Goal: Information Seeking & Learning: Check status

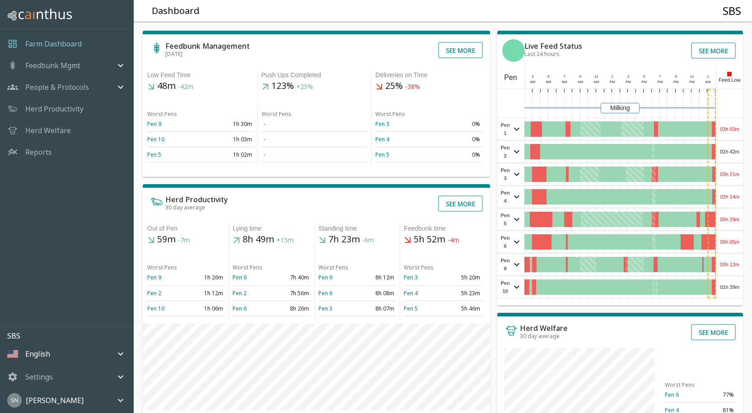
click at [727, 127] on div "03h 03m" at bounding box center [729, 129] width 27 height 22
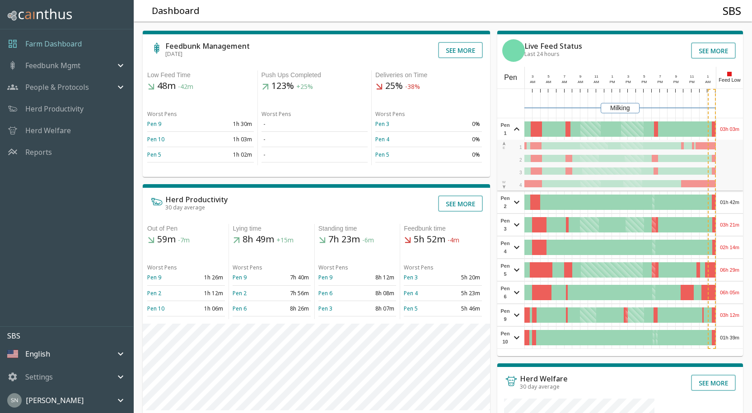
drag, startPoint x: 727, startPoint y: 127, endPoint x: 731, endPoint y: 128, distance: 4.6
drag, startPoint x: 731, startPoint y: 128, endPoint x: 736, endPoint y: 128, distance: 4.5
click at [736, 128] on div "03h 03m" at bounding box center [729, 129] width 27 height 22
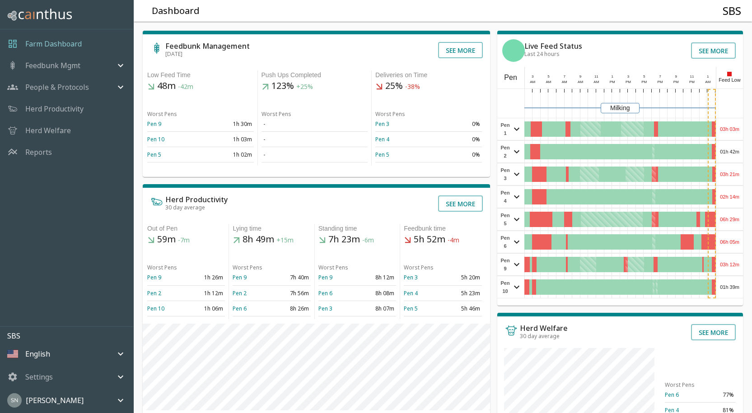
click at [736, 128] on div "03h 03m" at bounding box center [729, 129] width 27 height 22
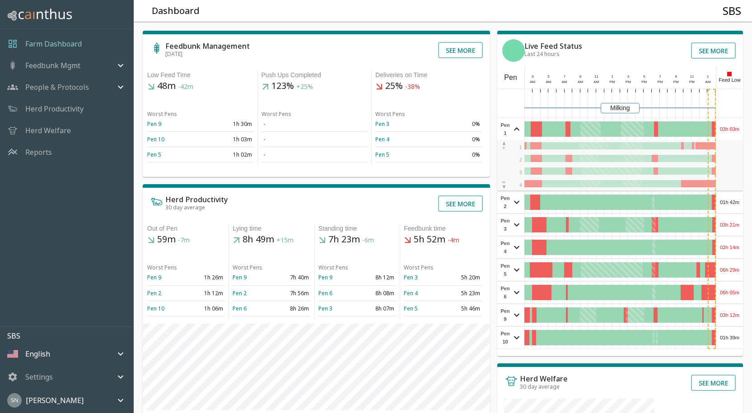
drag, startPoint x: 741, startPoint y: 127, endPoint x: 743, endPoint y: 119, distance: 8.3
click at [743, 119] on div "Feedbunk Management Aug 14 See more Low Feed Time 48m -42m Worst Pens Pen 9 1h …" at bounding box center [438, 304] width 625 height 581
click at [737, 130] on div "03h 03m" at bounding box center [729, 129] width 27 height 22
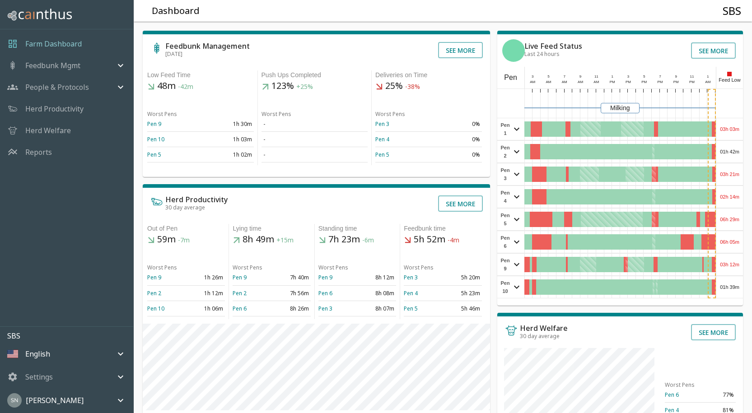
click at [734, 149] on div "01h 42m" at bounding box center [729, 152] width 27 height 22
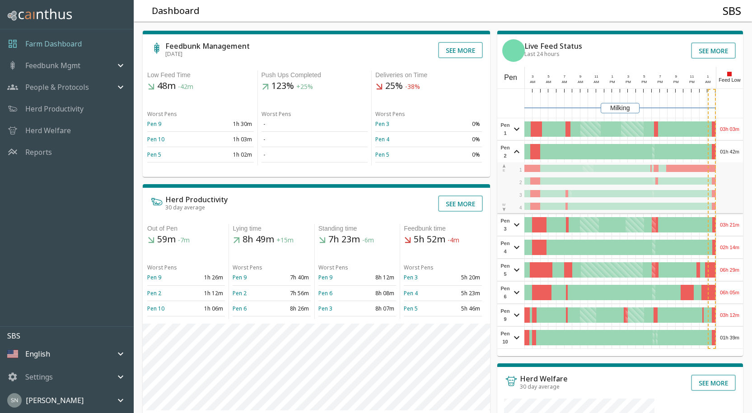
click at [734, 149] on div "01h 42m" at bounding box center [729, 152] width 27 height 22
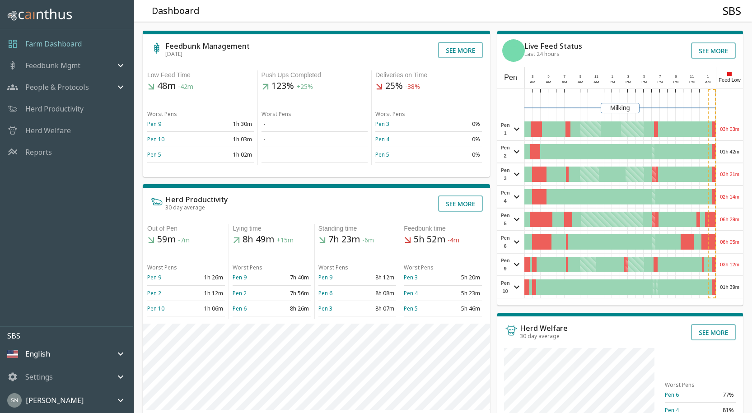
click at [738, 174] on div "03h 21m" at bounding box center [729, 174] width 27 height 22
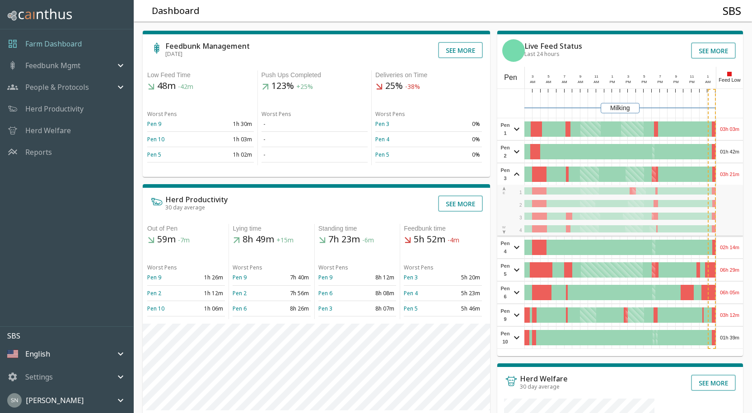
click at [738, 172] on div "03h 21m" at bounding box center [729, 174] width 27 height 22
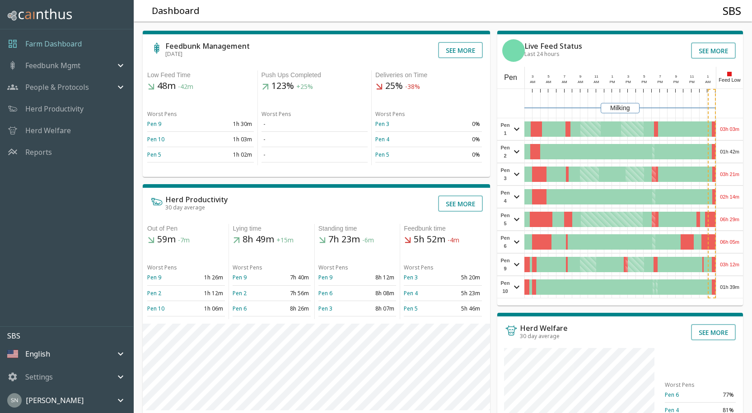
click at [738, 172] on div "03h 21m" at bounding box center [729, 174] width 27 height 22
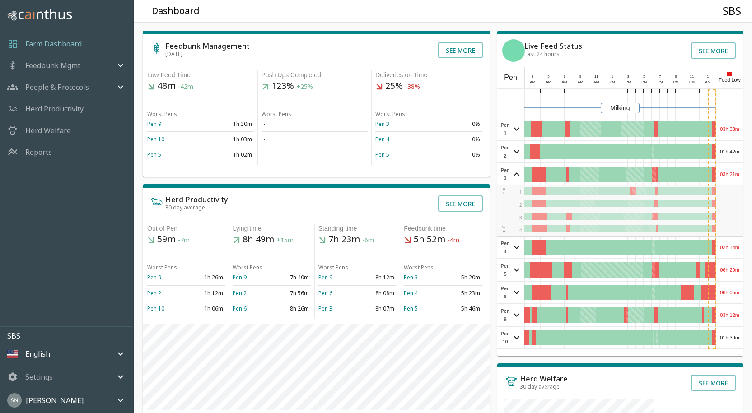
click at [738, 172] on div "03h 21m" at bounding box center [729, 174] width 27 height 22
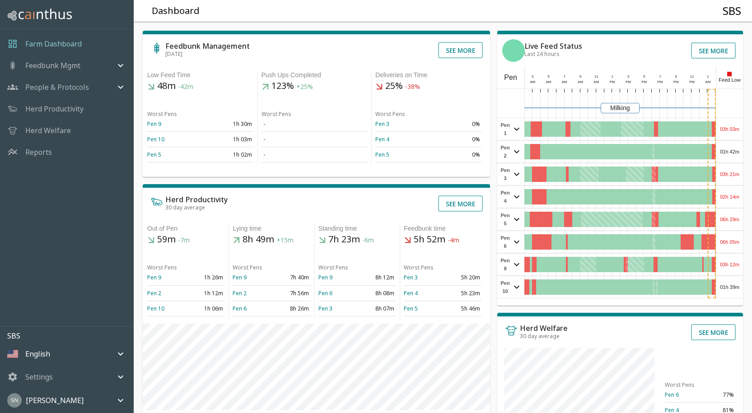
click at [738, 175] on div "03h 21m" at bounding box center [729, 174] width 27 height 22
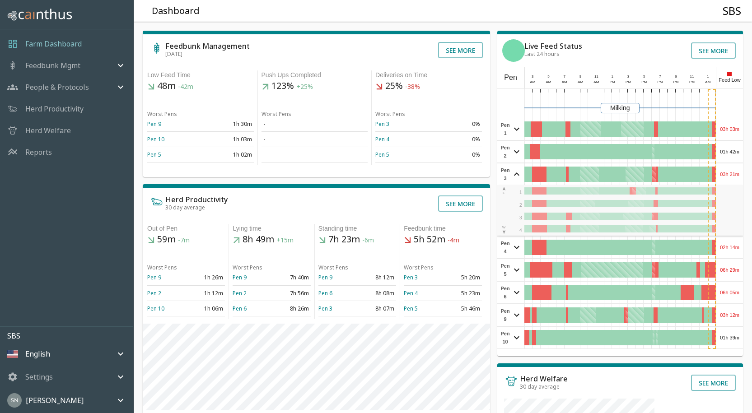
click at [738, 175] on div "03h 21m" at bounding box center [729, 174] width 27 height 22
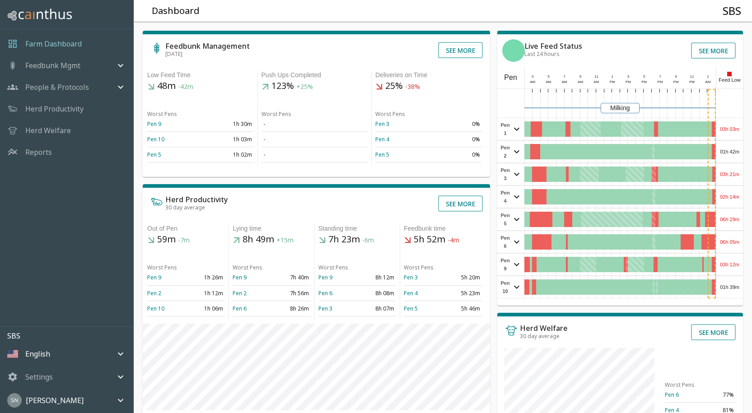
click at [737, 197] on div "02h 14m" at bounding box center [729, 197] width 27 height 22
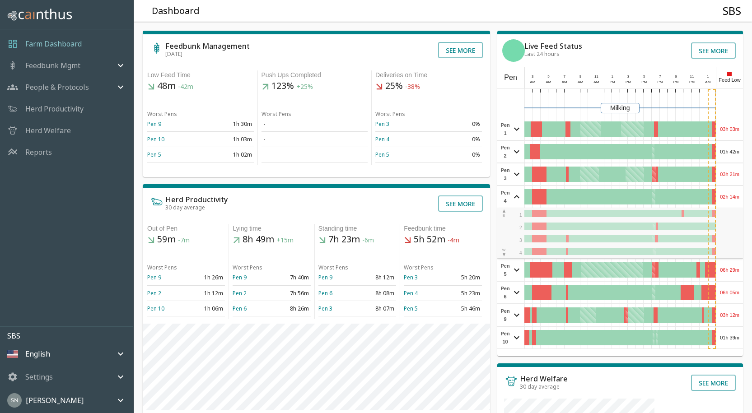
drag, startPoint x: 737, startPoint y: 196, endPoint x: 745, endPoint y: 190, distance: 10.3
click at [745, 190] on div "Feedbunk Management Aug 14 See more Low Feed Time 48m -42m Worst Pens Pen 9 1h …" at bounding box center [438, 304] width 625 height 581
click at [741, 193] on div "02h 14m" at bounding box center [729, 197] width 27 height 22
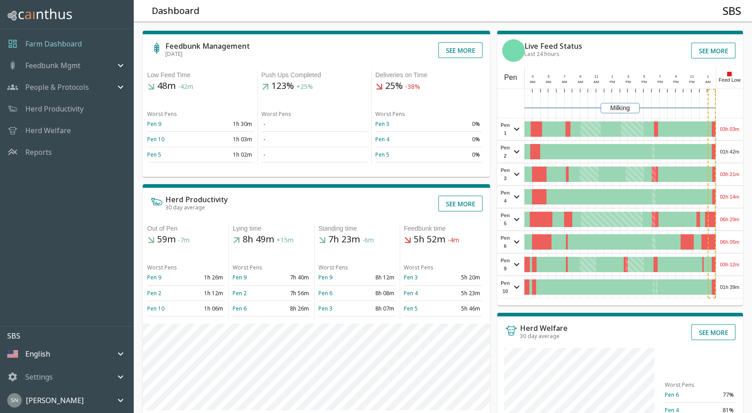
click at [737, 218] on div "06h 29m" at bounding box center [729, 220] width 27 height 22
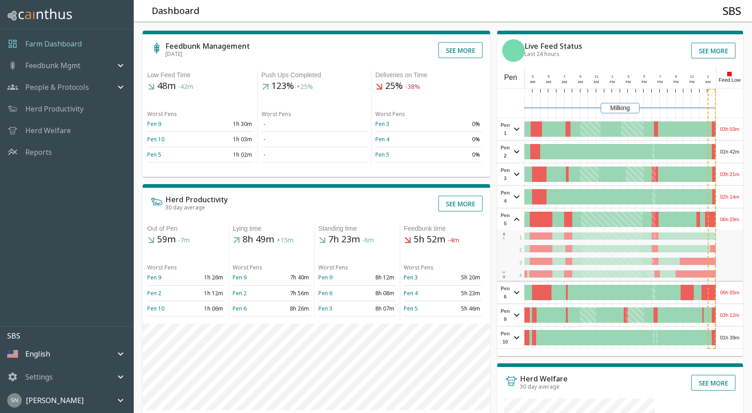
click at [739, 220] on div "06h 29m" at bounding box center [729, 220] width 27 height 22
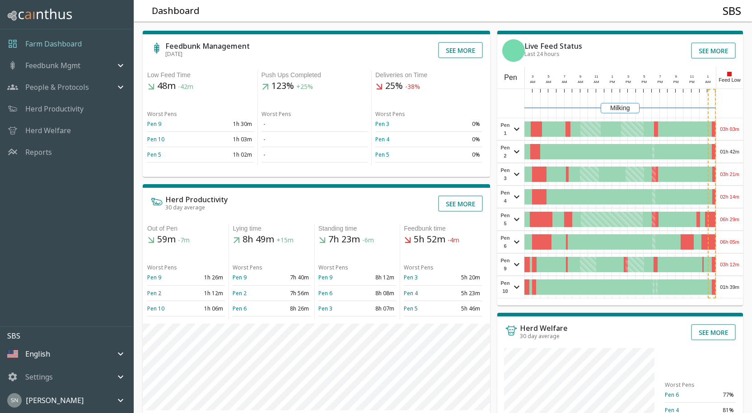
click at [738, 221] on div "06h 29m" at bounding box center [729, 220] width 27 height 22
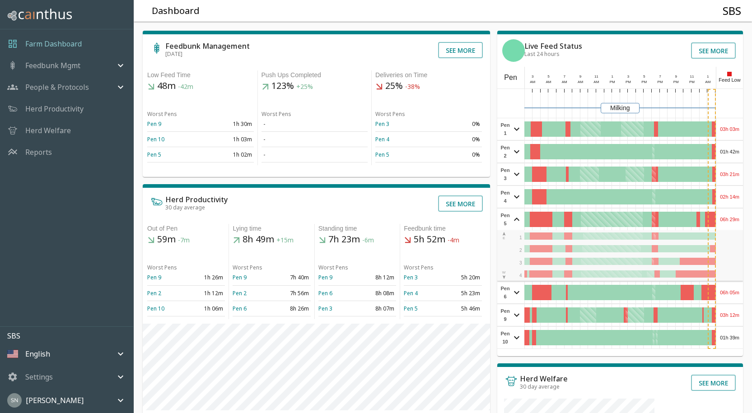
click at [739, 223] on div "06h 29m" at bounding box center [729, 220] width 27 height 22
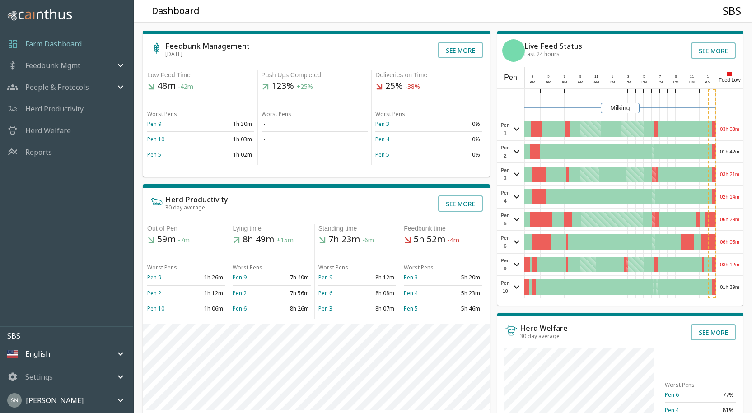
click at [738, 245] on div "06h 05m" at bounding box center [729, 242] width 27 height 22
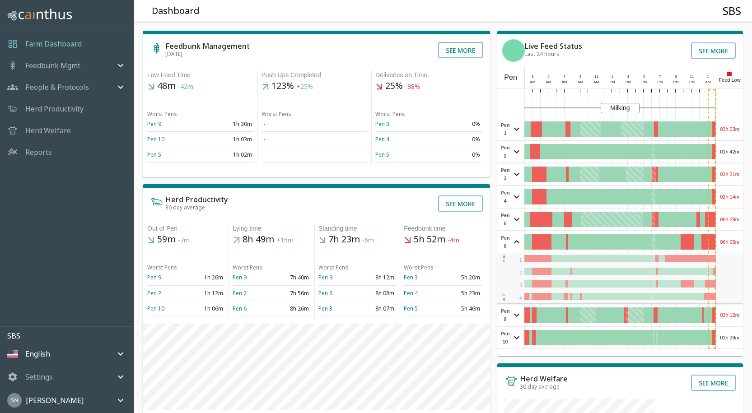
click at [738, 244] on div "06h 05m" at bounding box center [729, 242] width 27 height 22
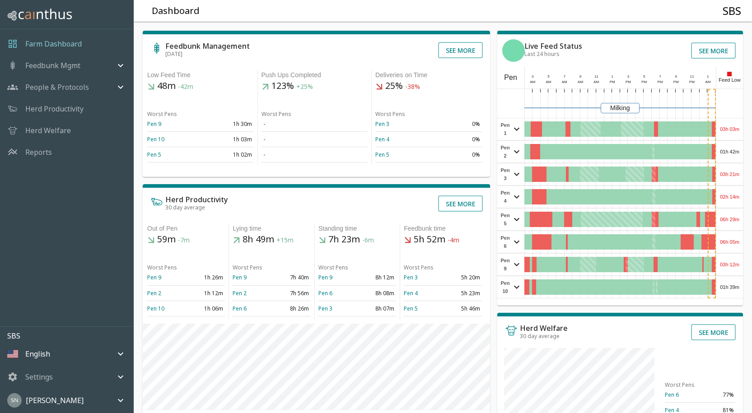
click at [734, 264] on div "03h 12m" at bounding box center [729, 265] width 27 height 22
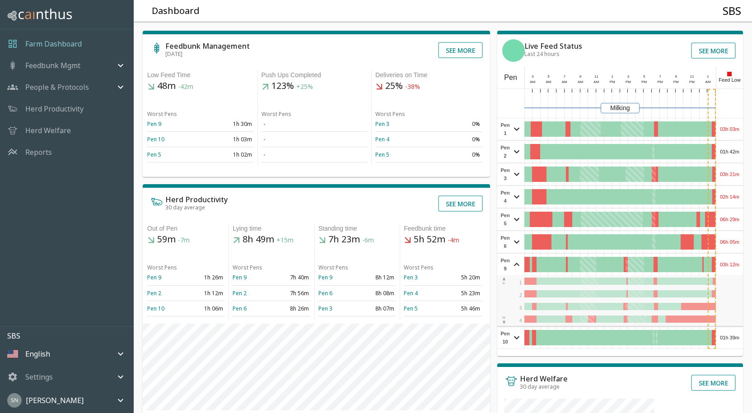
drag, startPoint x: 734, startPoint y: 263, endPoint x: 740, endPoint y: 264, distance: 5.5
click at [740, 264] on div "03h 12m" at bounding box center [729, 265] width 27 height 22
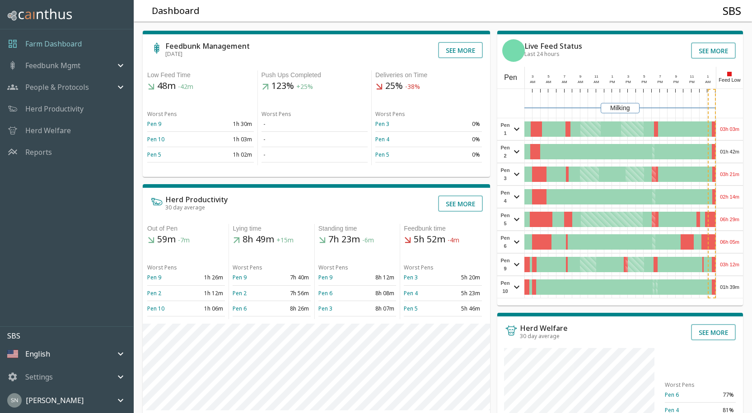
click at [733, 290] on div "01h 39m" at bounding box center [729, 287] width 27 height 22
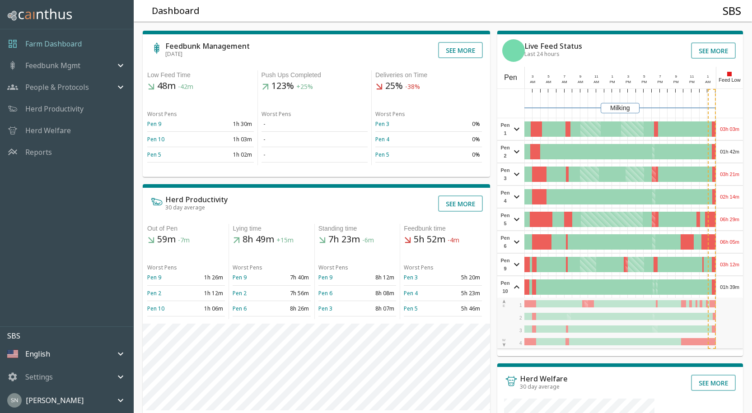
click at [734, 289] on div "01h 39m" at bounding box center [729, 287] width 27 height 22
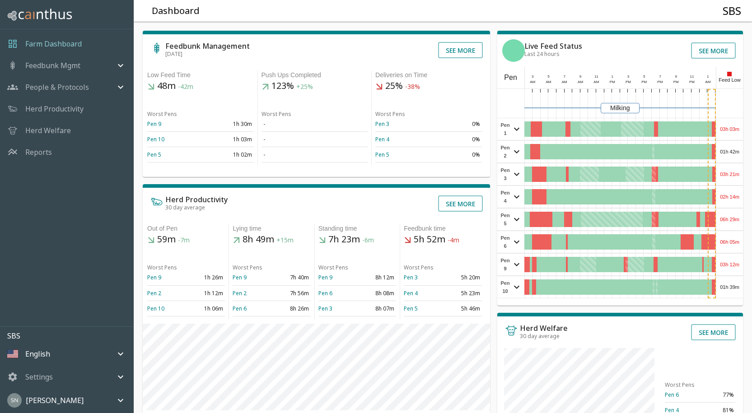
click at [727, 196] on div "02h 14m" at bounding box center [729, 197] width 27 height 22
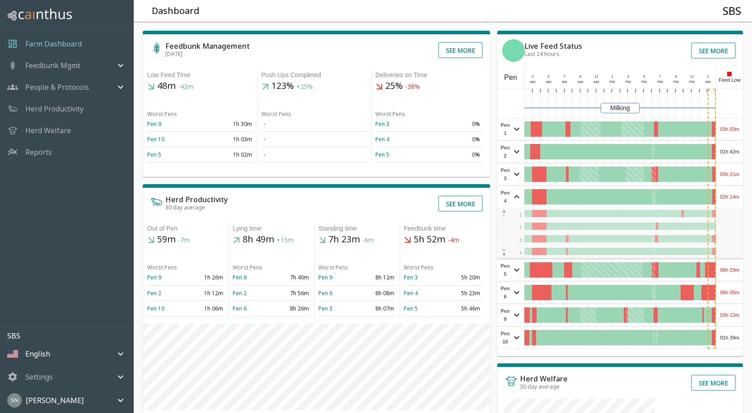
click at [727, 196] on div "02h 14m" at bounding box center [729, 197] width 27 height 22
